Goal: Check status: Check status

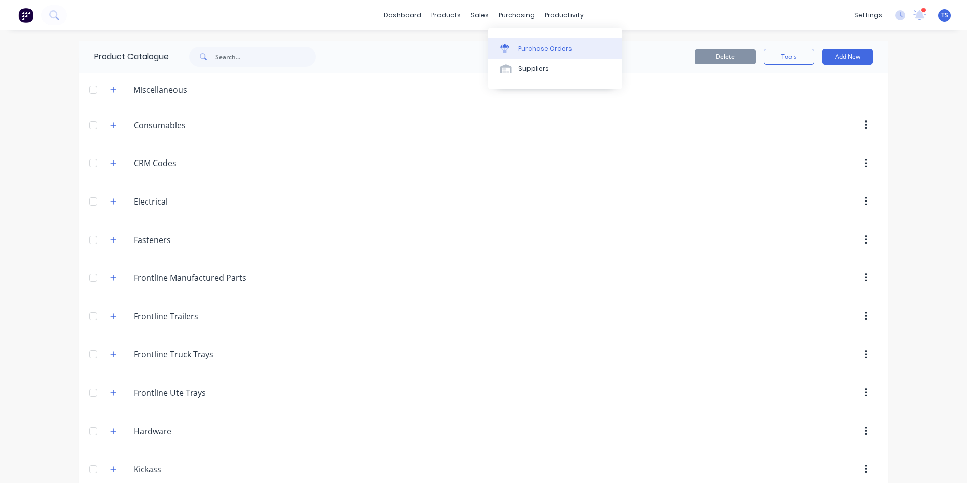
click at [523, 49] on div "Purchase Orders" at bounding box center [546, 48] width 54 height 9
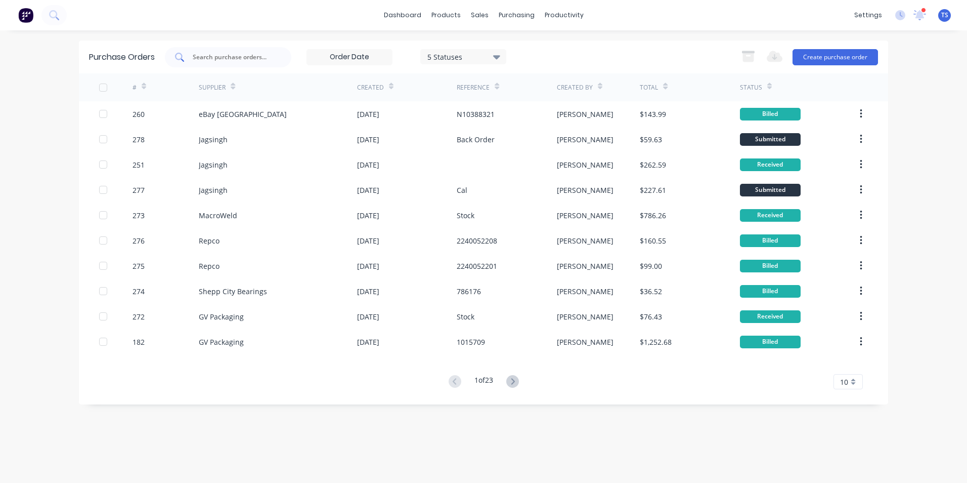
click at [214, 57] on input "text" at bounding box center [234, 57] width 84 height 10
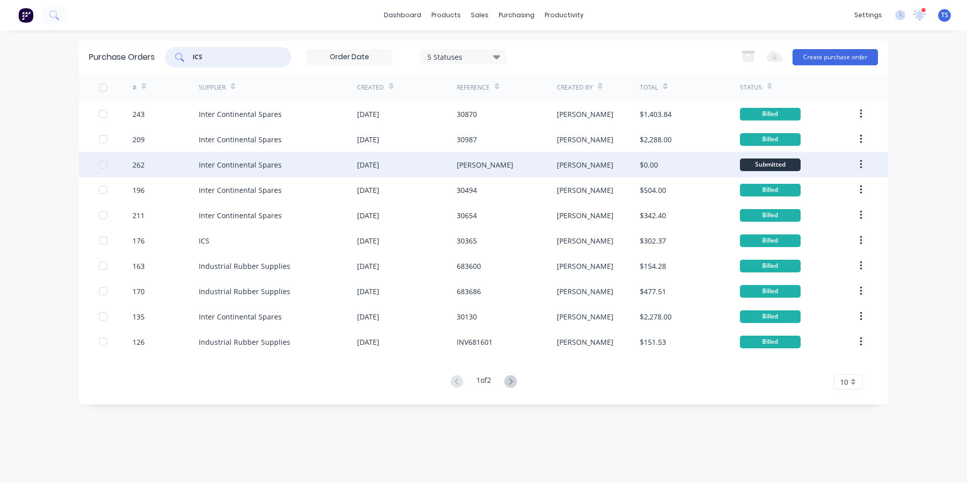
type input "ICS"
click at [722, 168] on div "$0.00" at bounding box center [690, 164] width 100 height 25
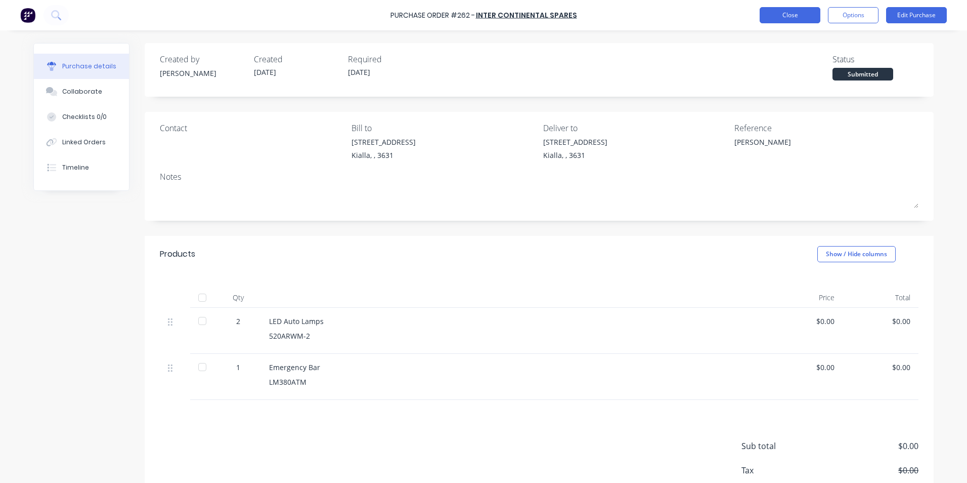
click at [794, 14] on button "Close" at bounding box center [790, 15] width 61 height 16
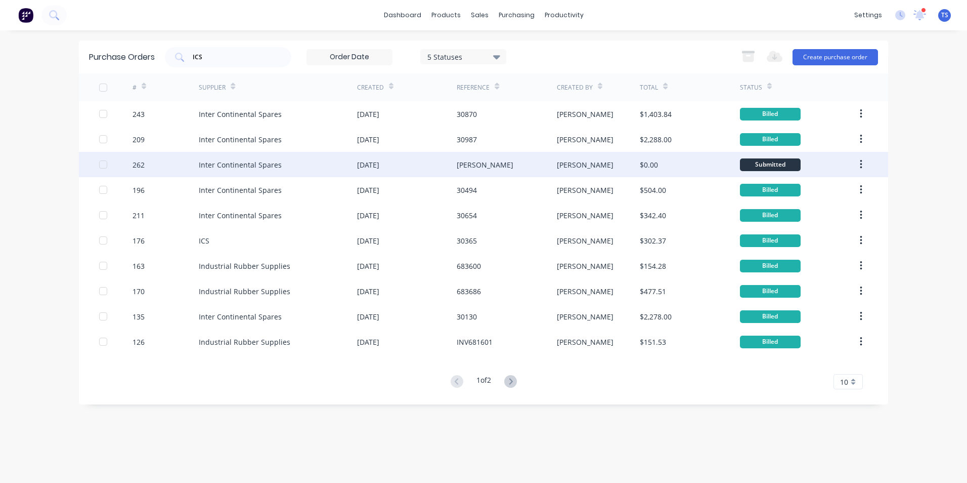
click at [380, 166] on div "[DATE]" at bounding box center [368, 164] width 22 height 11
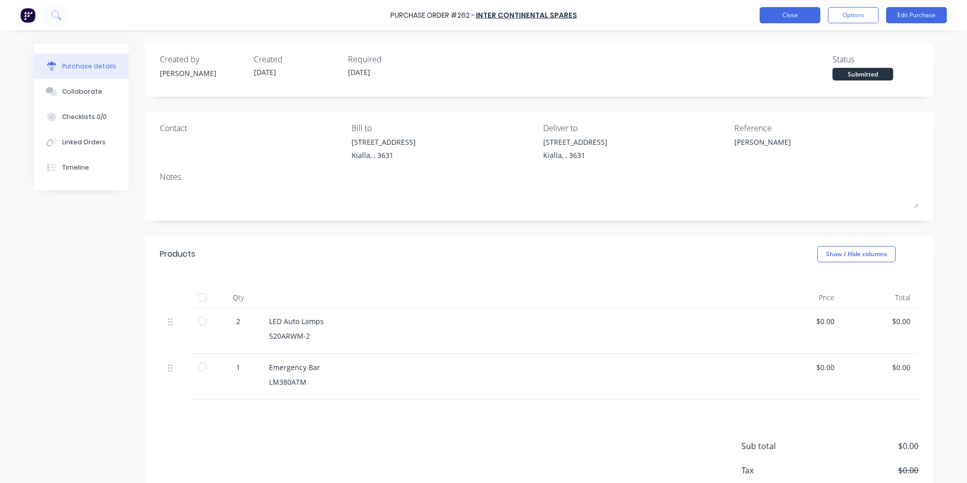
click at [783, 16] on button "Close" at bounding box center [790, 15] width 61 height 16
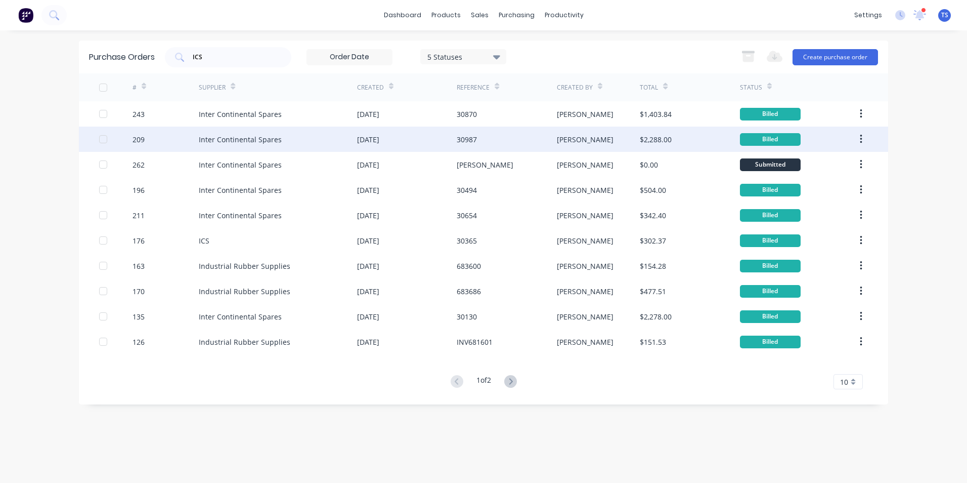
click at [211, 139] on div "Inter Continental Spares" at bounding box center [240, 139] width 83 height 11
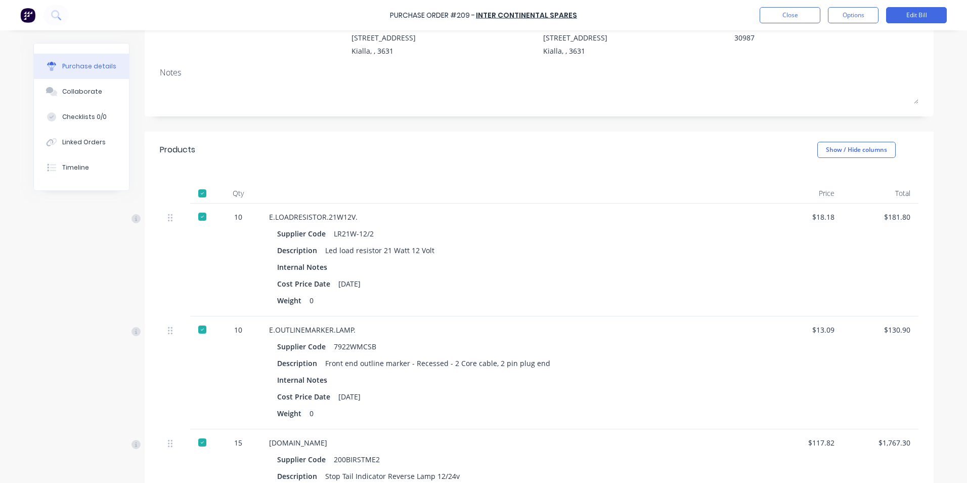
scroll to position [152, 0]
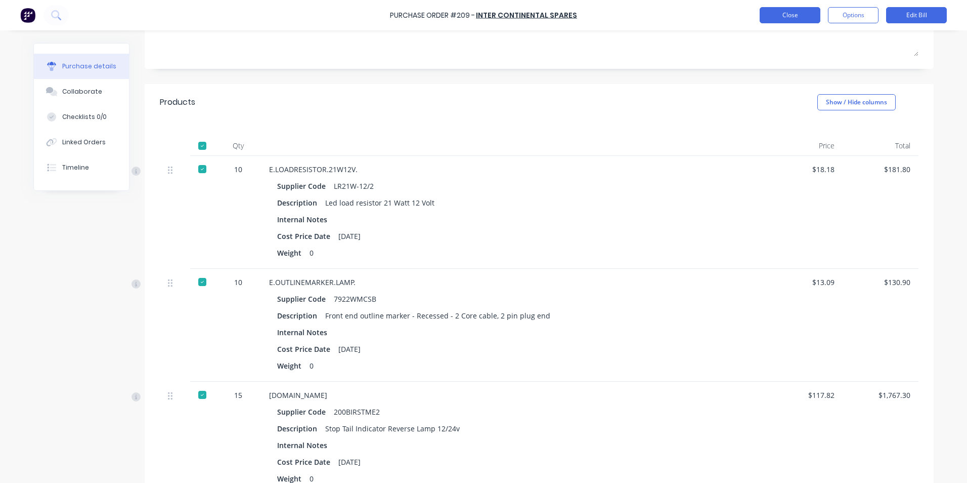
click at [807, 20] on button "Close" at bounding box center [790, 15] width 61 height 16
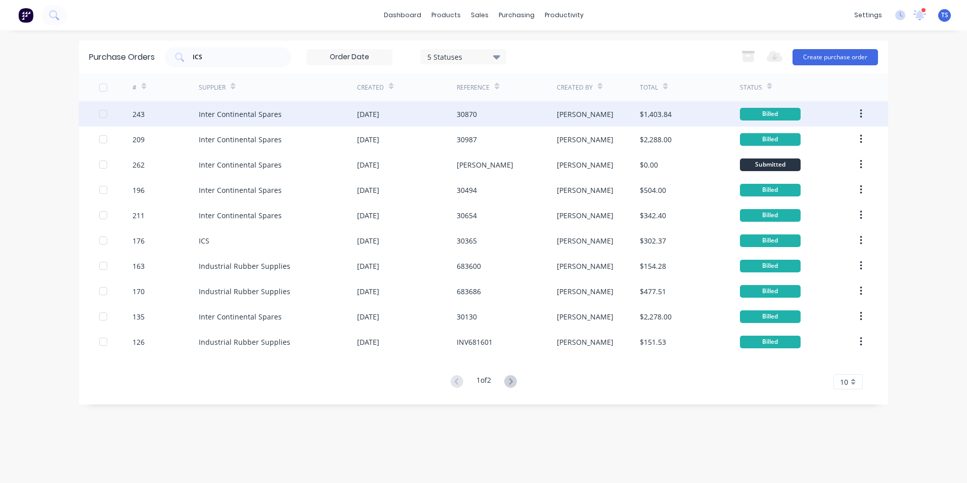
click at [377, 110] on div "[DATE]" at bounding box center [368, 114] width 22 height 11
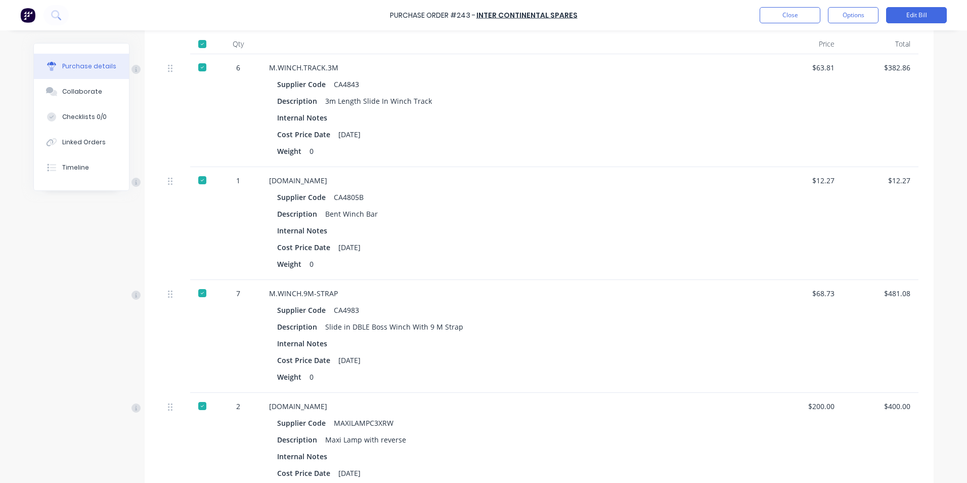
scroll to position [304, 0]
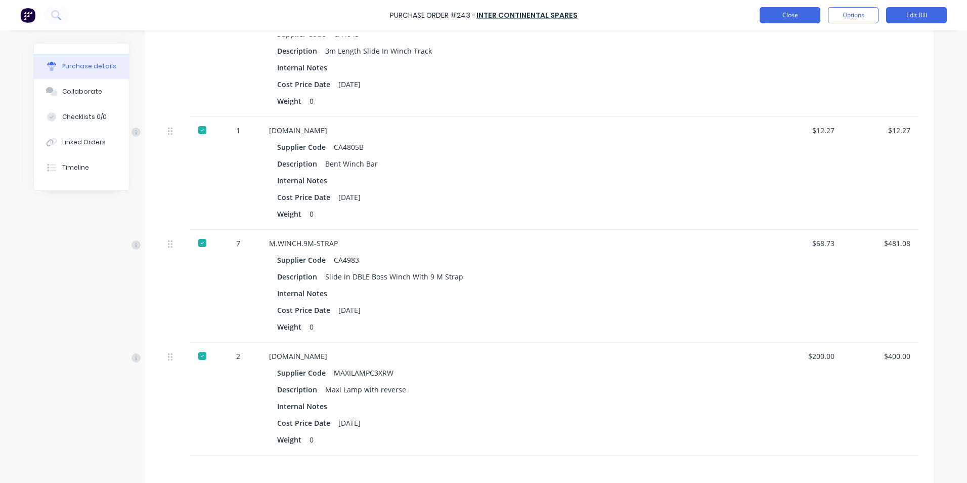
click at [805, 14] on button "Close" at bounding box center [790, 15] width 61 height 16
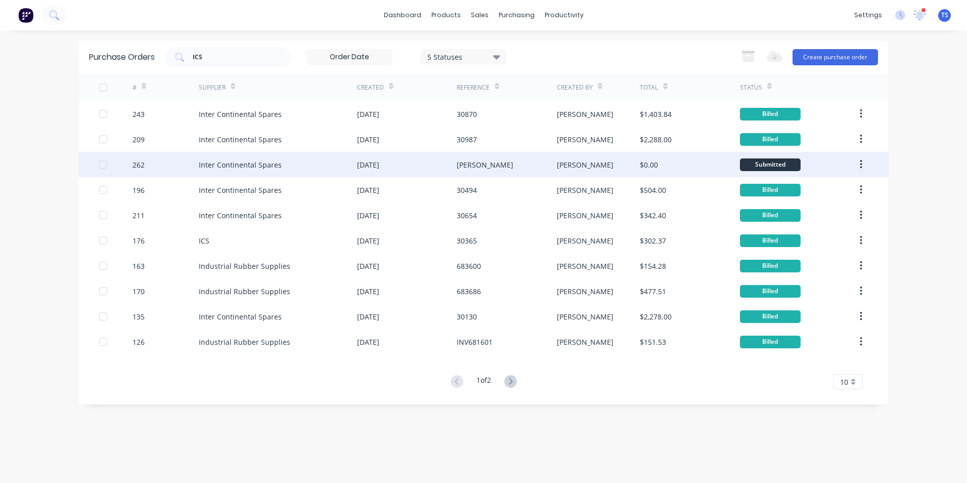
click at [245, 166] on div "Inter Continental Spares" at bounding box center [240, 164] width 83 height 11
